Goal: Information Seeking & Learning: Learn about a topic

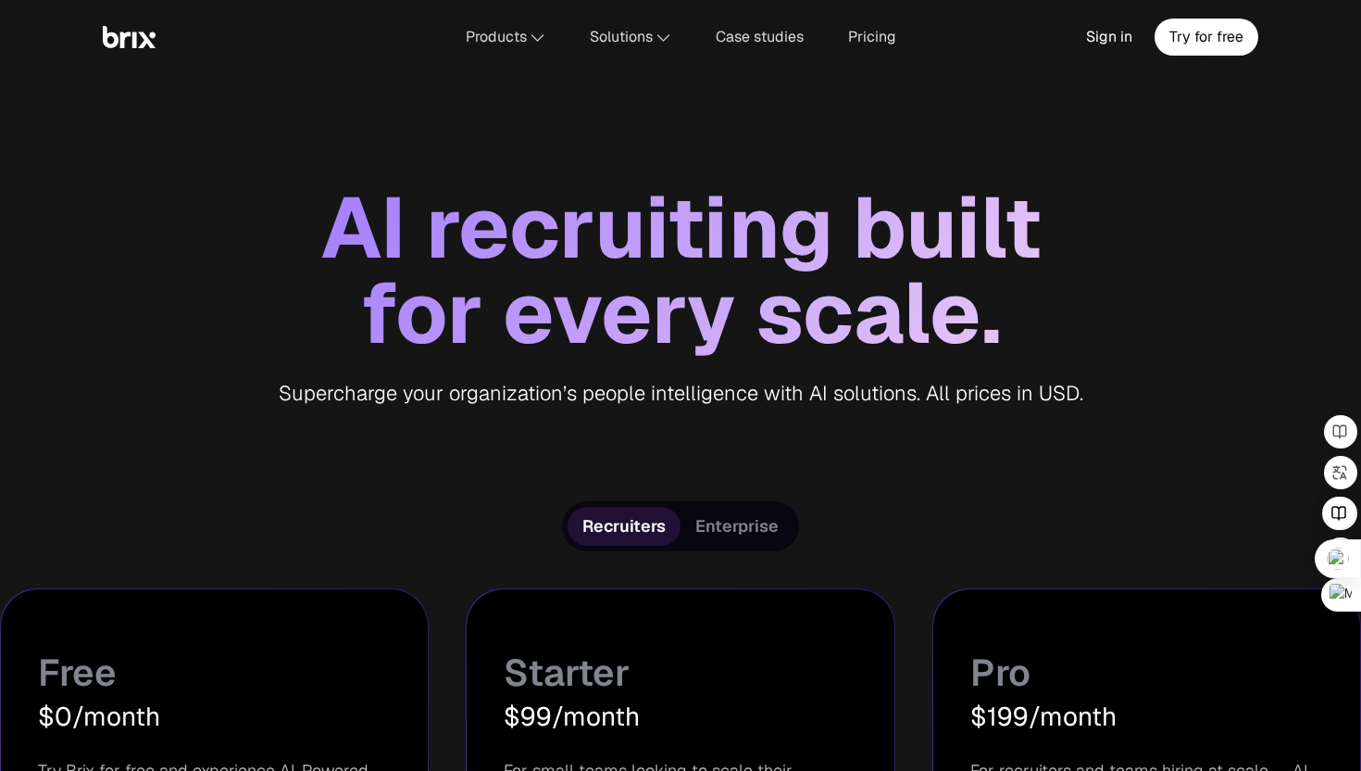
click at [741, 516] on span "Enterprise" at bounding box center [737, 526] width 83 height 22
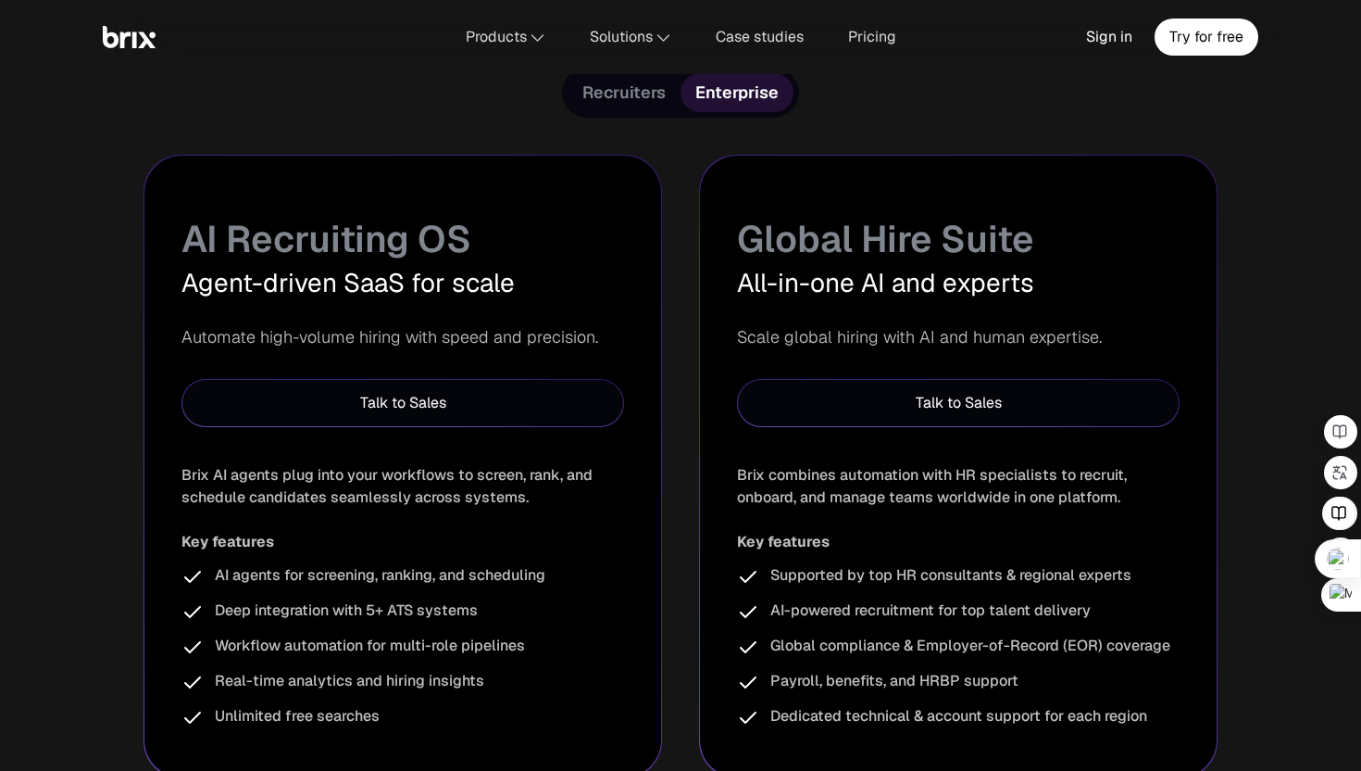
scroll to position [276, 0]
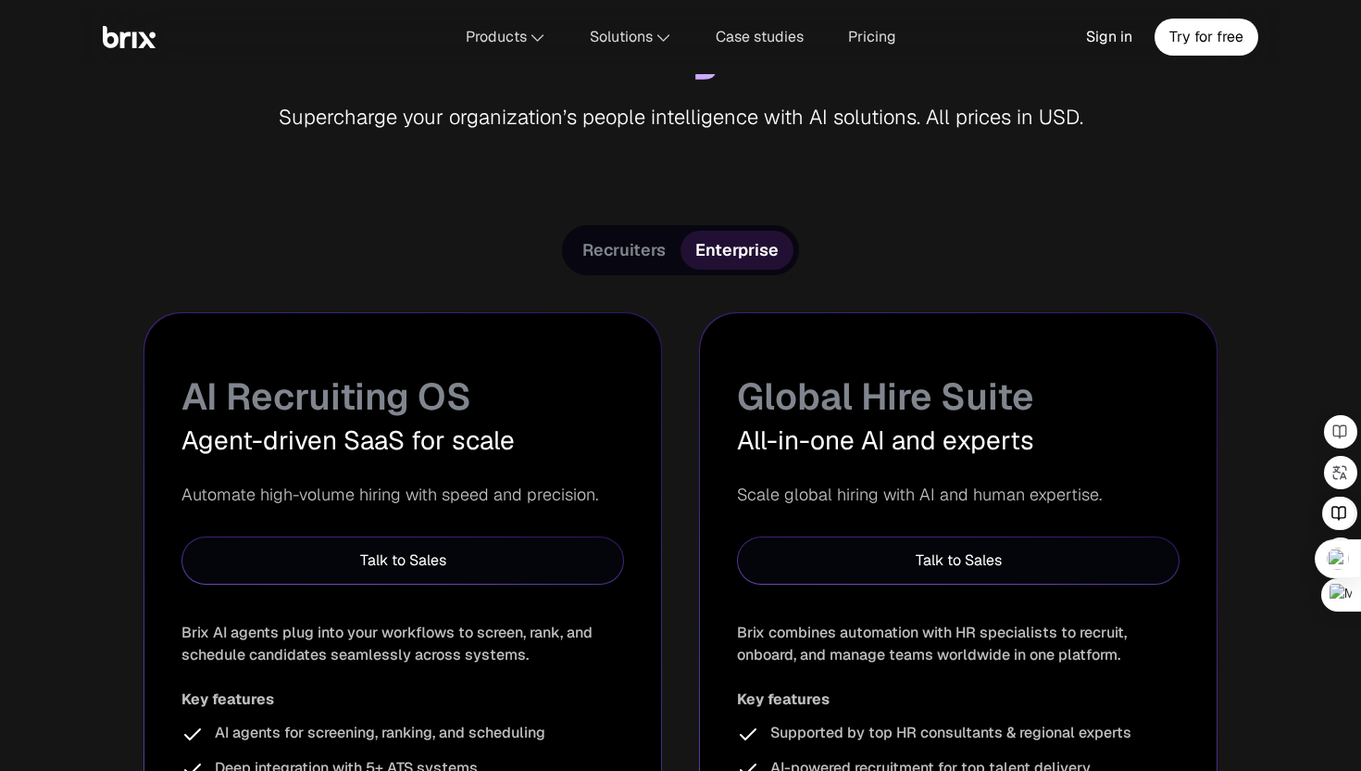
click at [637, 252] on span "Recruiters" at bounding box center [624, 250] width 83 height 22
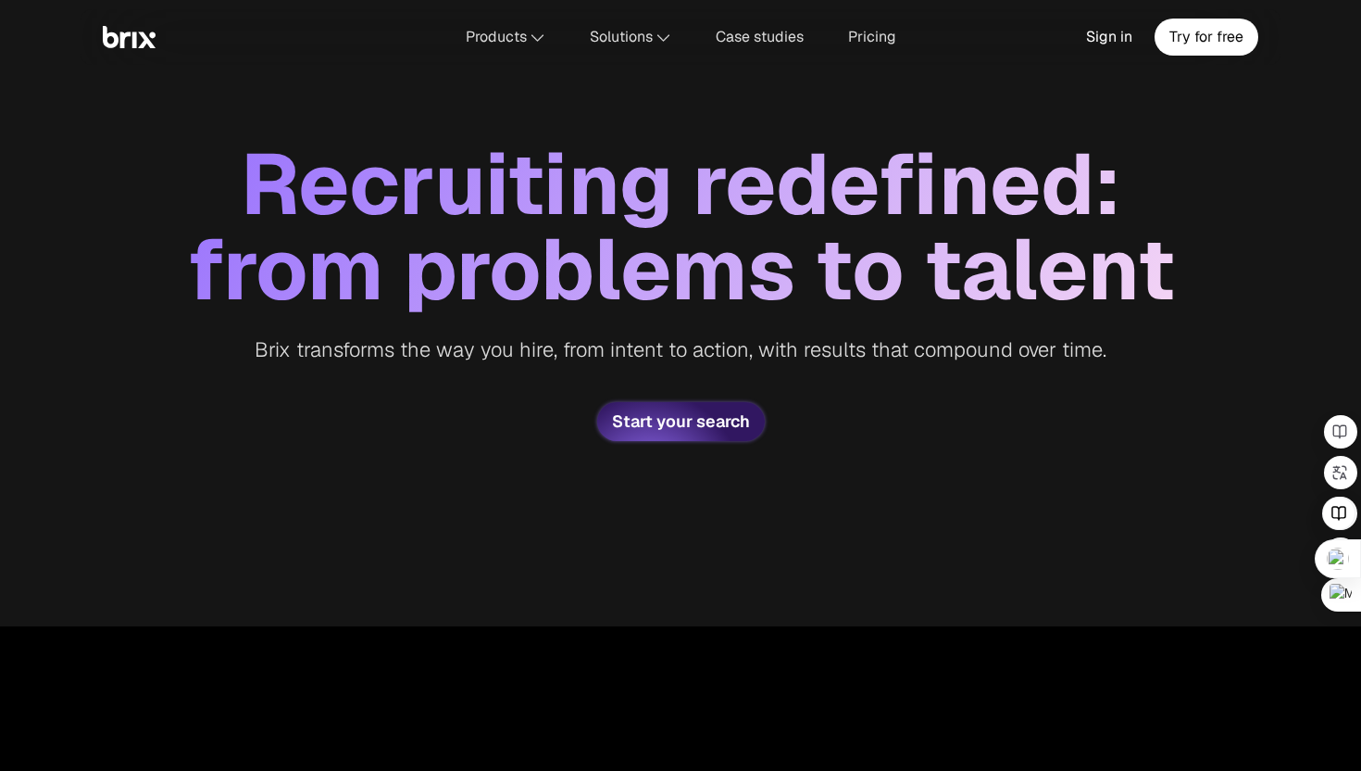
scroll to position [3597, 0]
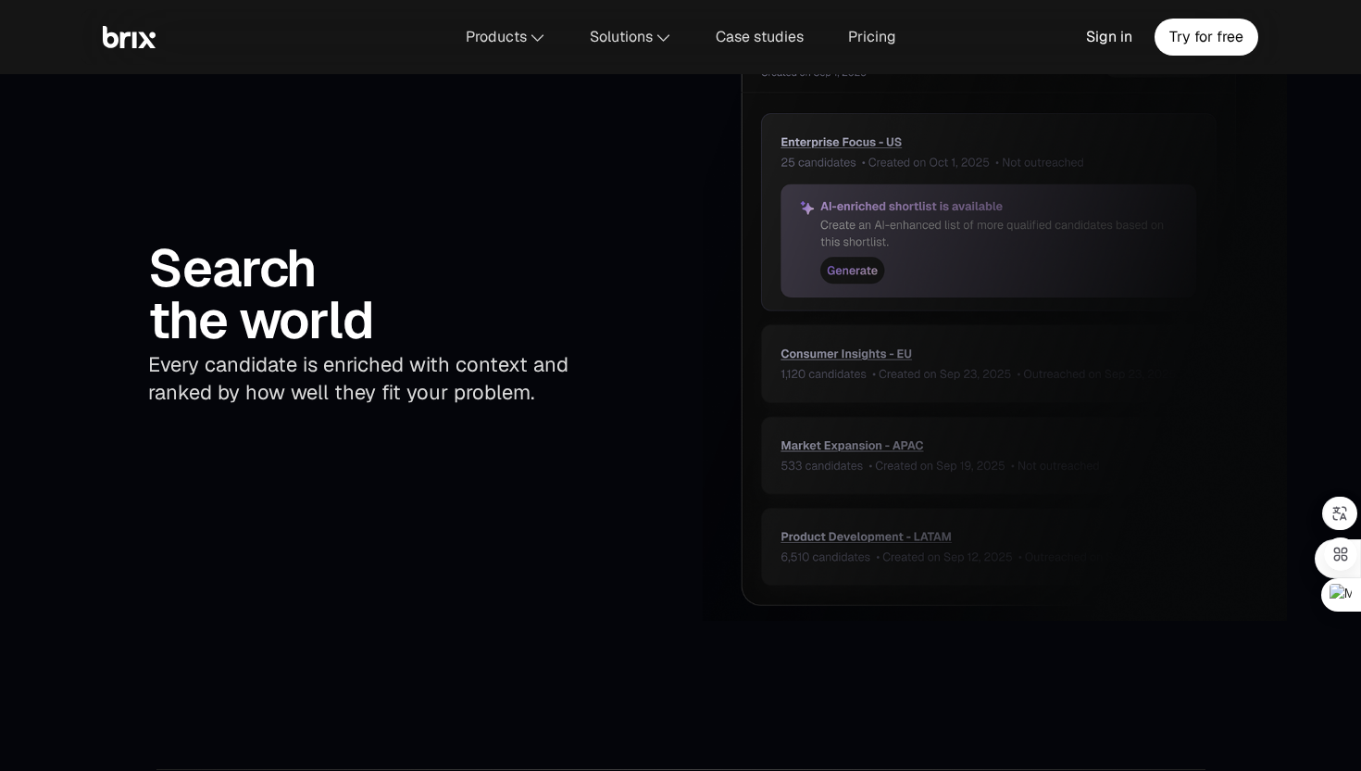
scroll to position [3831, 0]
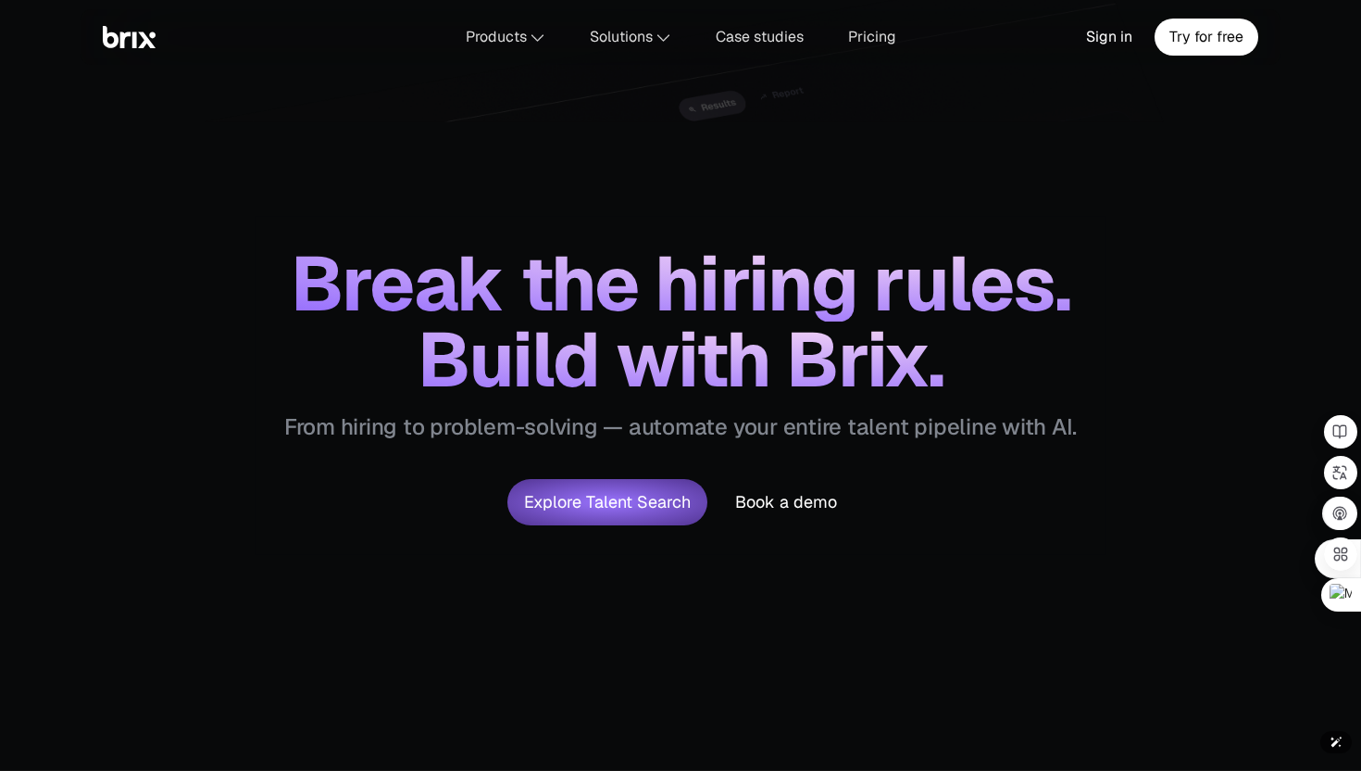
scroll to position [13, 0]
